Goal: Information Seeking & Learning: Learn about a topic

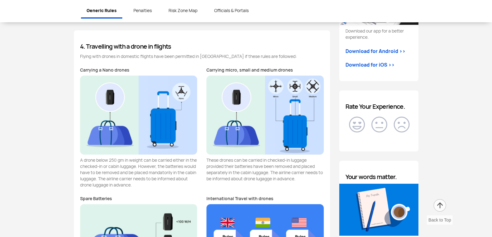
scroll to position [765, 0]
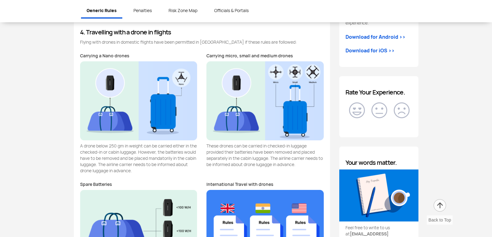
click at [177, 153] on p "A drone below 250 gm in weight can be carried either in the checked-in or cabin…" at bounding box center [138, 158] width 117 height 31
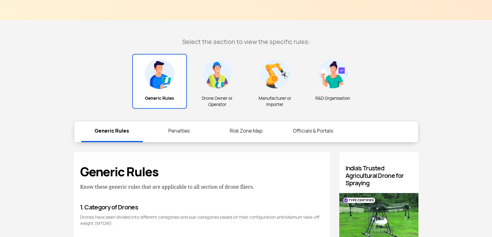
scroll to position [176, 0]
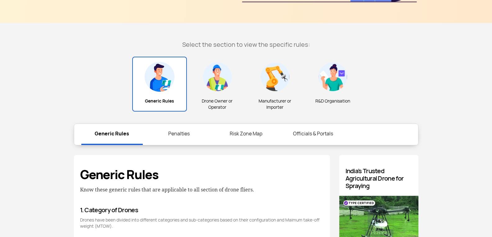
click at [233, 132] on link "Risk Zone Map" at bounding box center [245, 134] width 61 height 20
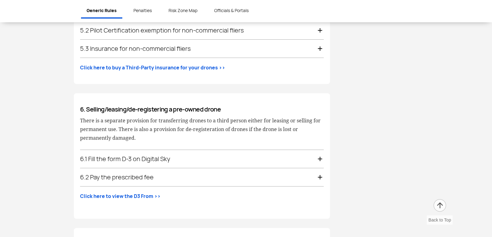
scroll to position [1155, 0]
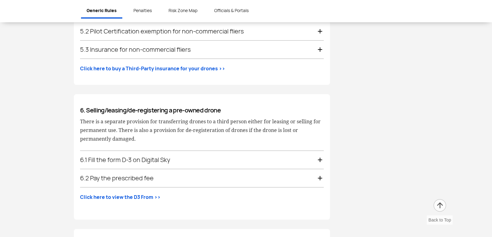
click at [198, 152] on div "6.1 Fill the form D-3 on Digital Sky" at bounding box center [202, 160] width 244 height 18
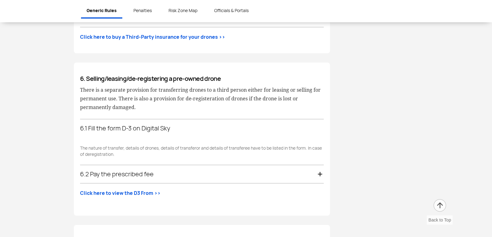
scroll to position [1269, 0]
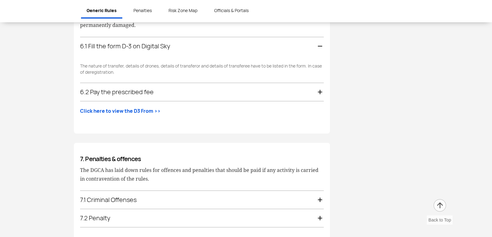
click at [263, 38] on div "6.1 Fill the form D-3 on Digital Sky" at bounding box center [202, 46] width 244 height 18
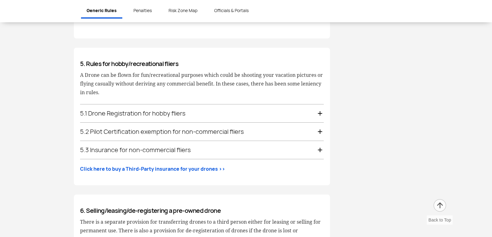
scroll to position [1052, 0]
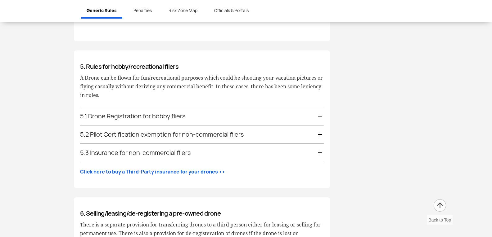
click at [241, 110] on div "5.1 Drone Registration for hobby fliers" at bounding box center [202, 116] width 244 height 18
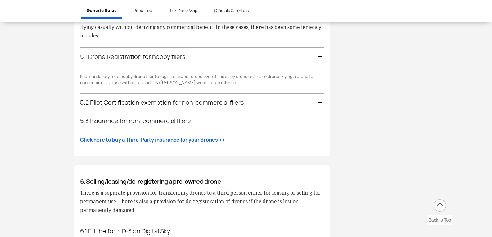
scroll to position [1122, 0]
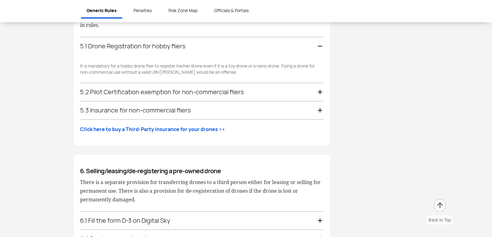
click at [244, 44] on div "5.1 Drone Registration for hobby fliers" at bounding box center [202, 46] width 244 height 18
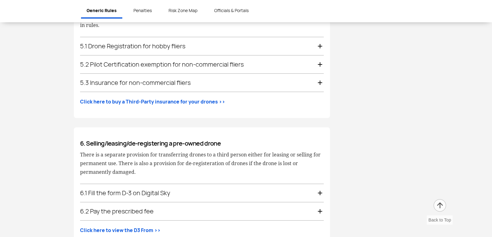
click at [236, 62] on div "5.2 Pilot Certification exemption for non-commercial fliers" at bounding box center [202, 65] width 244 height 18
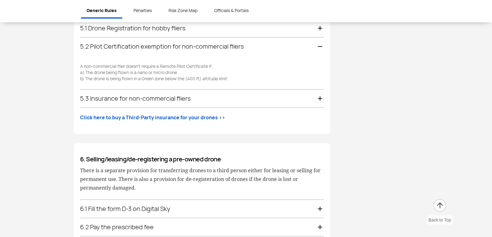
scroll to position [1141, 0]
click at [245, 45] on div "5.2 Pilot Certification exemption for non-commercial fliers" at bounding box center [202, 46] width 244 height 18
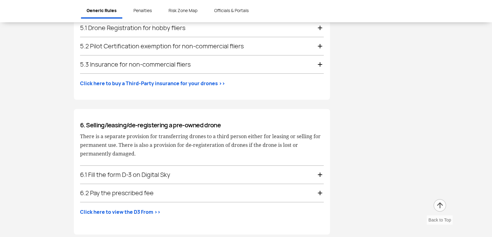
click at [237, 57] on div "5.3 Insurance for non-commercial fliers" at bounding box center [202, 65] width 244 height 18
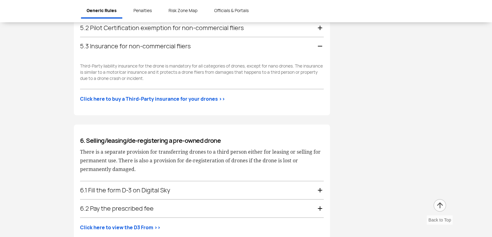
click at [244, 38] on div "5.3 Insurance for non-commercial fliers" at bounding box center [202, 46] width 244 height 18
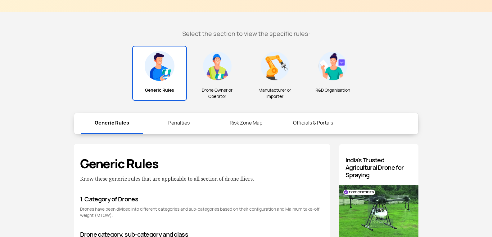
scroll to position [135, 0]
